Goal: Information Seeking & Learning: Learn about a topic

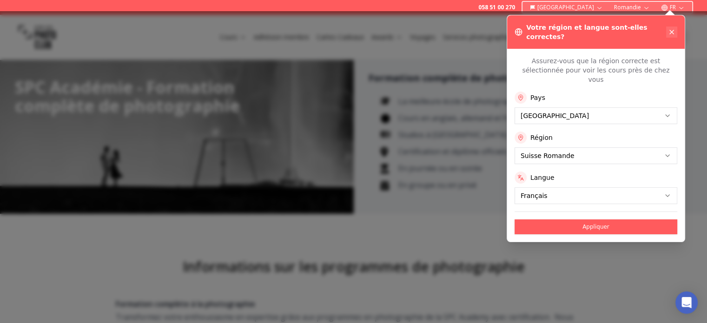
click at [672, 28] on icon at bounding box center [671, 31] width 7 height 7
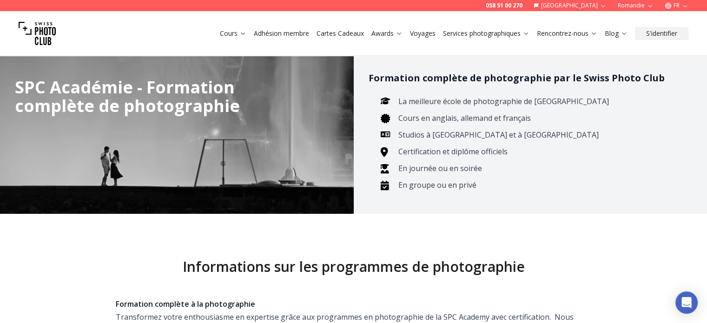
click at [604, 6] on icon "button" at bounding box center [603, 6] width 4 height 2
click at [652, 5] on icon "button" at bounding box center [649, 5] width 7 height 7
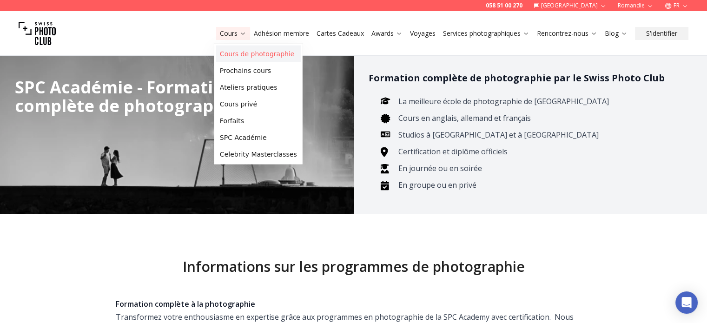
click at [244, 55] on link "Cours de photographie" at bounding box center [258, 54] width 85 height 17
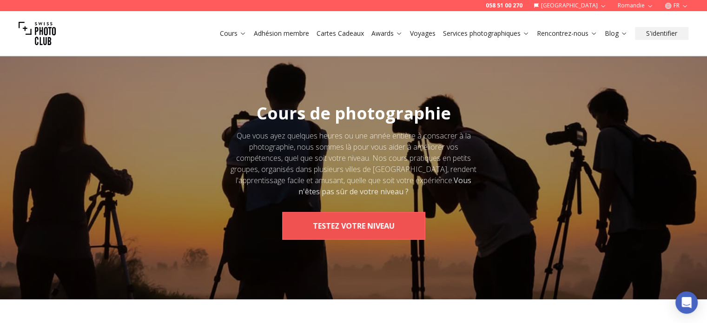
click at [360, 226] on button "TESTEZ VOTRE NIVEAU" at bounding box center [353, 226] width 143 height 28
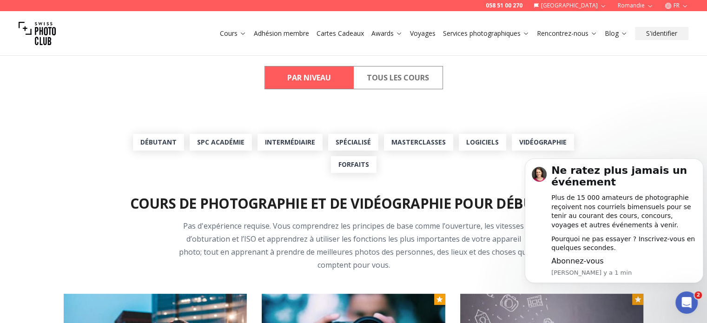
scroll to position [249, 0]
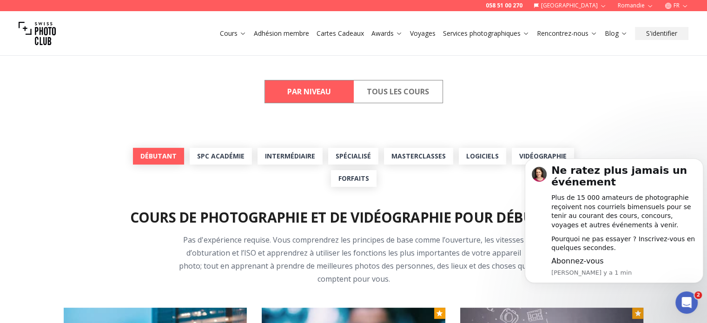
click at [147, 155] on link "Débutant" at bounding box center [158, 156] width 51 height 17
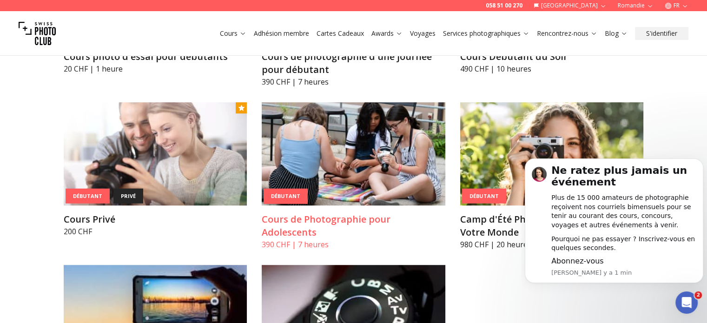
scroll to position [667, 0]
